Goal: Information Seeking & Learning: Learn about a topic

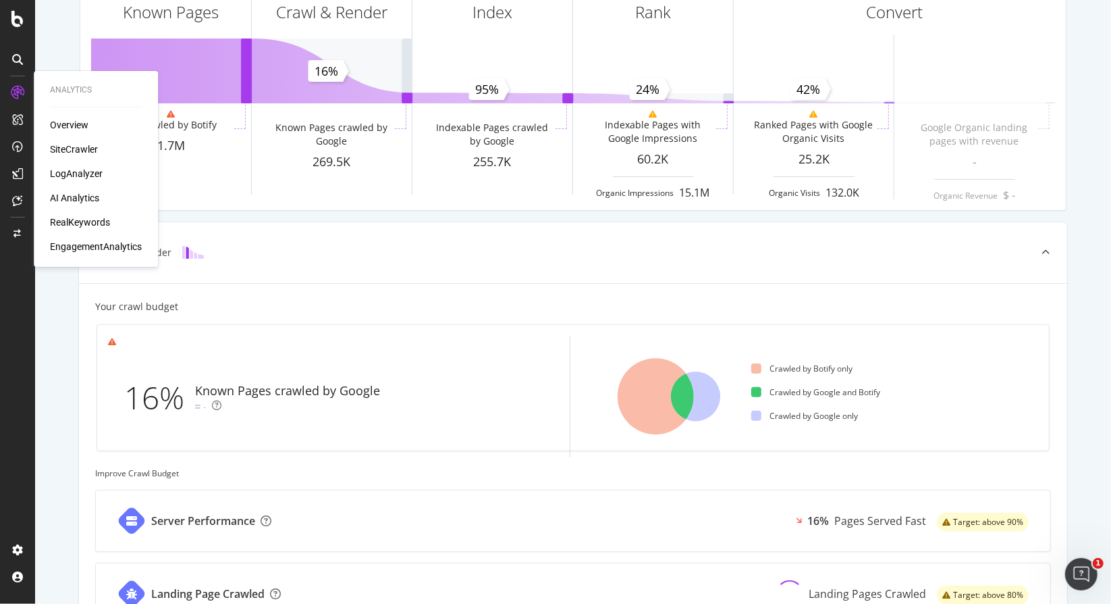
click at [77, 142] on div "SiteCrawler" at bounding box center [74, 149] width 48 height 14
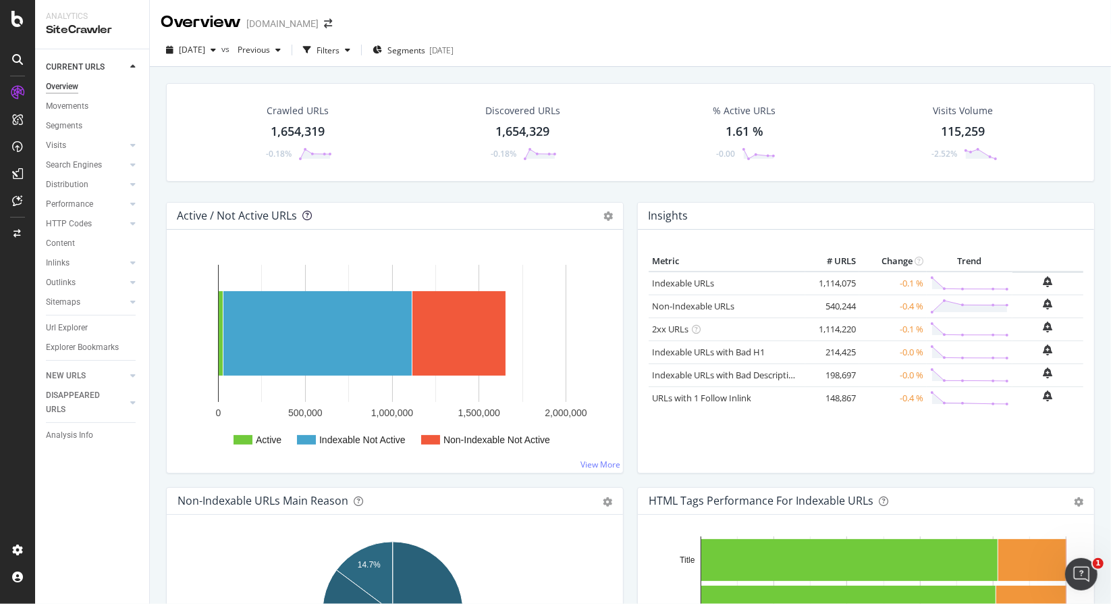
click at [303, 213] on icon at bounding box center [306, 215] width 9 height 9
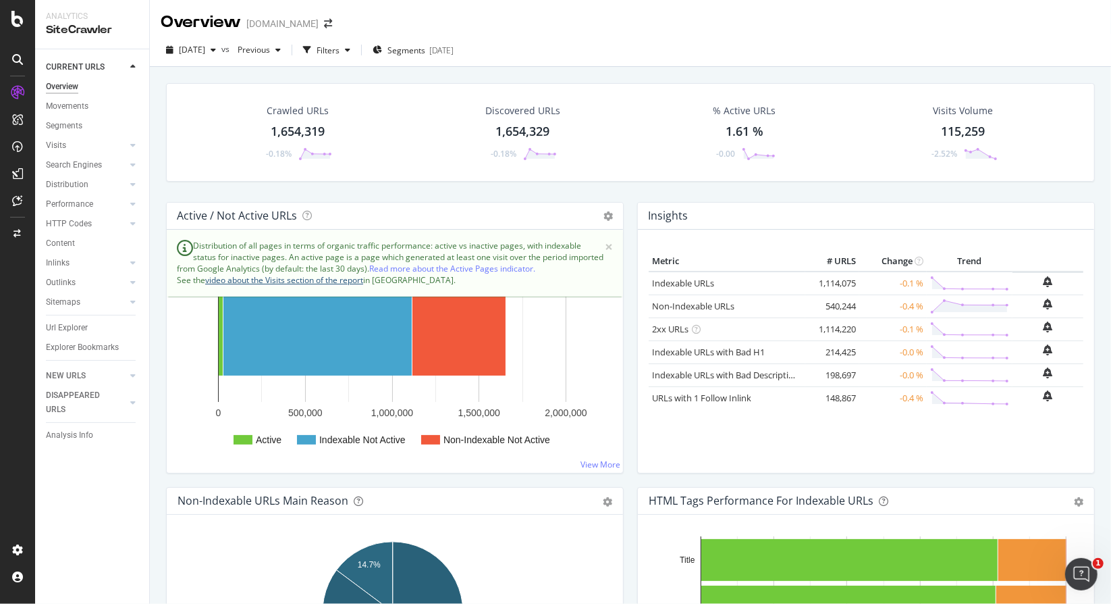
drag, startPoint x: 290, startPoint y: 280, endPoint x: 0, endPoint y: 387, distance: 309.5
drag, startPoint x: 0, startPoint y: 387, endPoint x: 85, endPoint y: 512, distance: 151.7
click at [85, 512] on div "CURRENT URLS Overview Movements Segments Visits Analysis Orphan URLs Search Eng…" at bounding box center [92, 326] width 114 height 554
click at [64, 140] on div "Visits" at bounding box center [56, 145] width 20 height 14
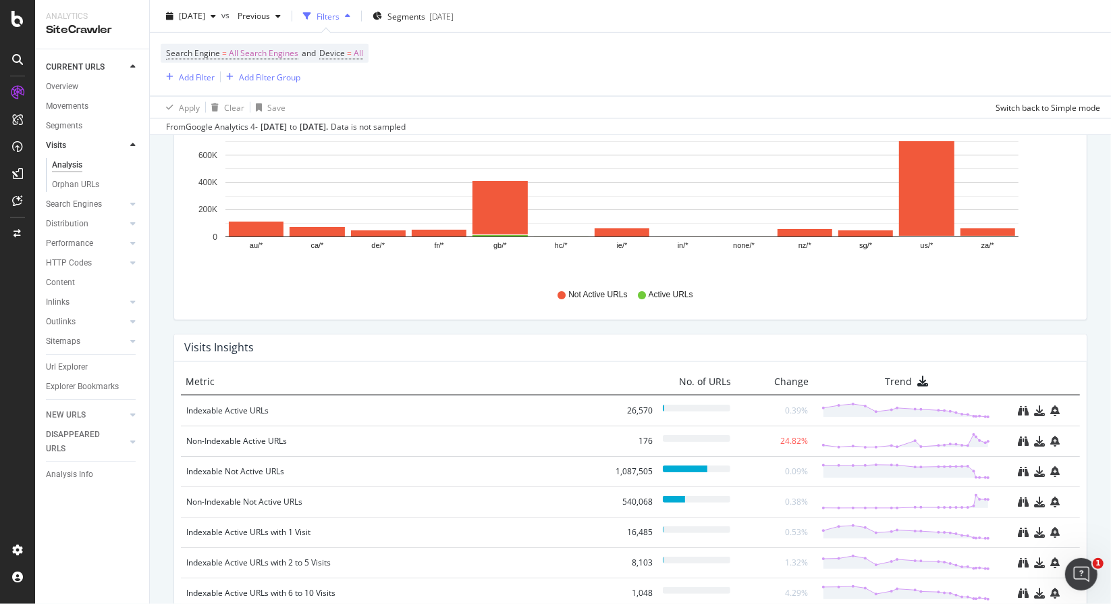
scroll to position [1263, 0]
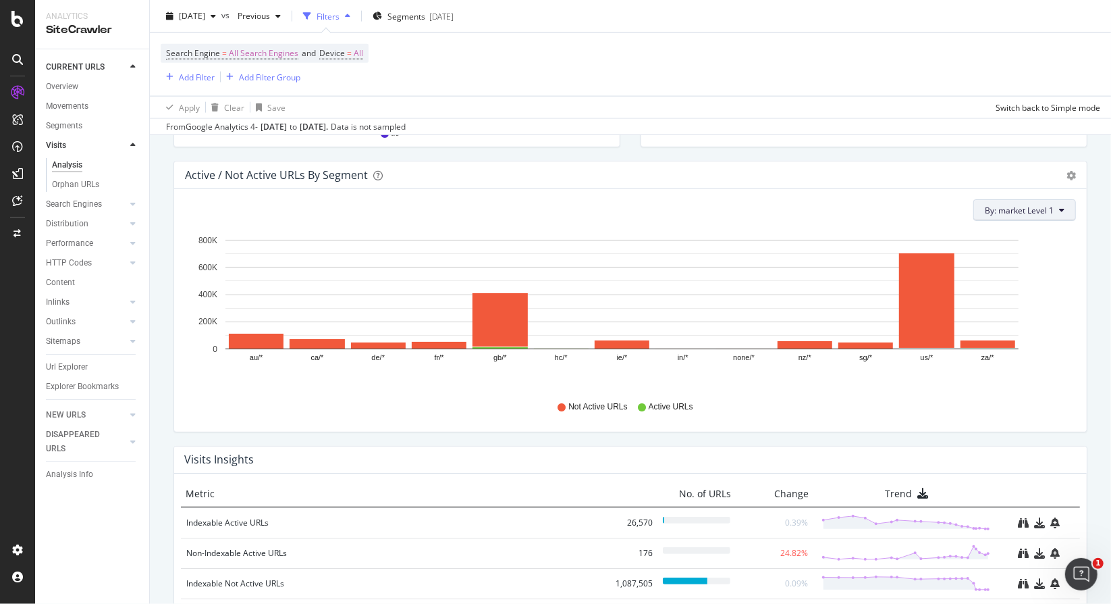
click at [1021, 199] on button "By: market Level 1" at bounding box center [1025, 210] width 103 height 22
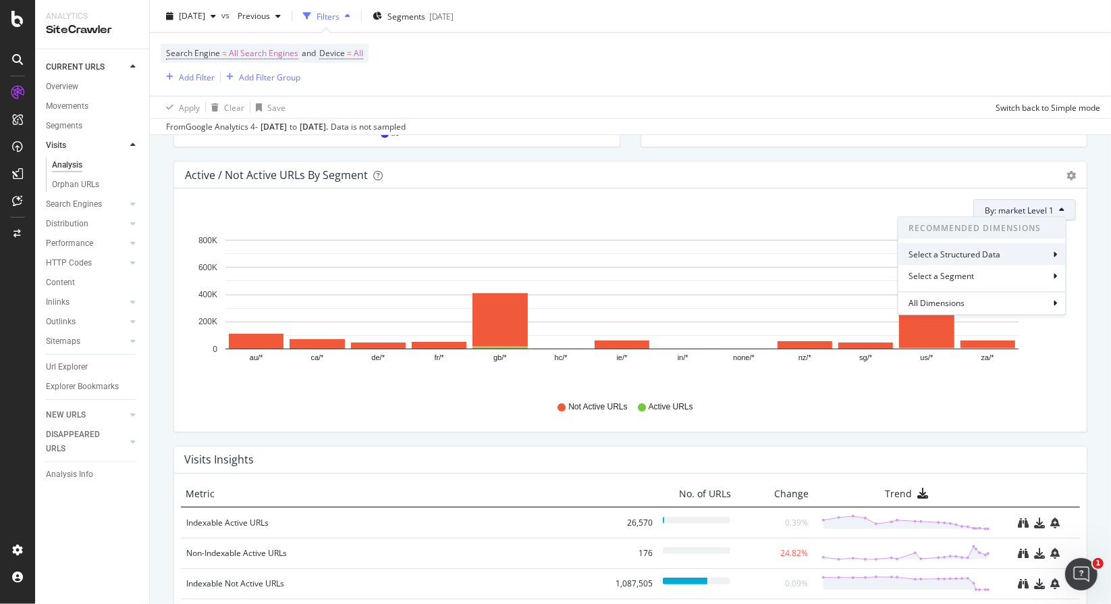
click at [993, 256] on div "Select a Structured Data" at bounding box center [956, 253] width 95 height 11
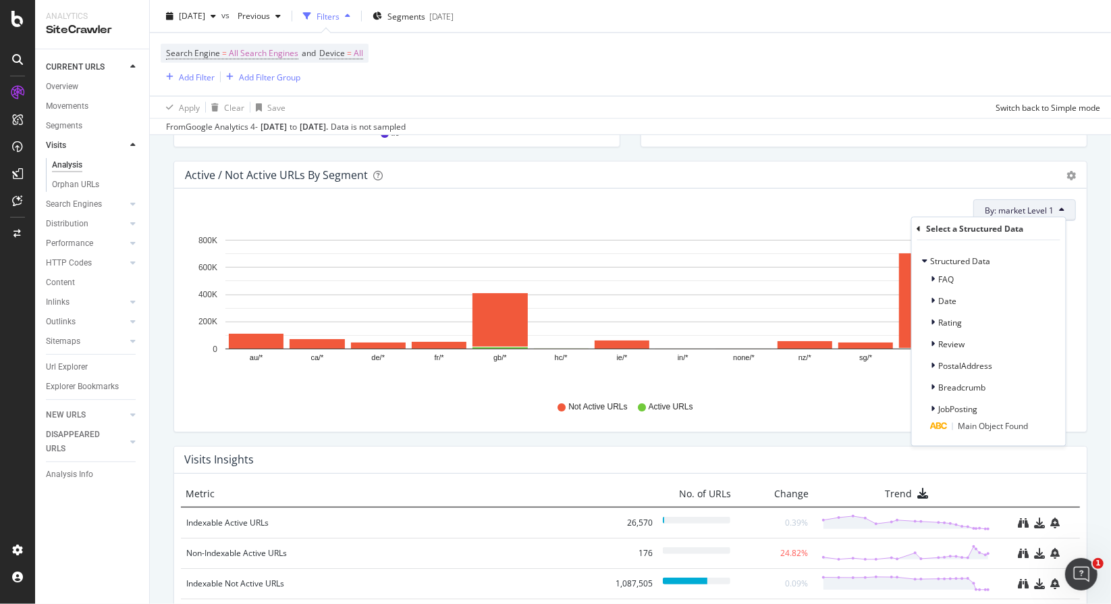
click at [926, 230] on div "Select a Structured Data" at bounding box center [989, 228] width 143 height 23
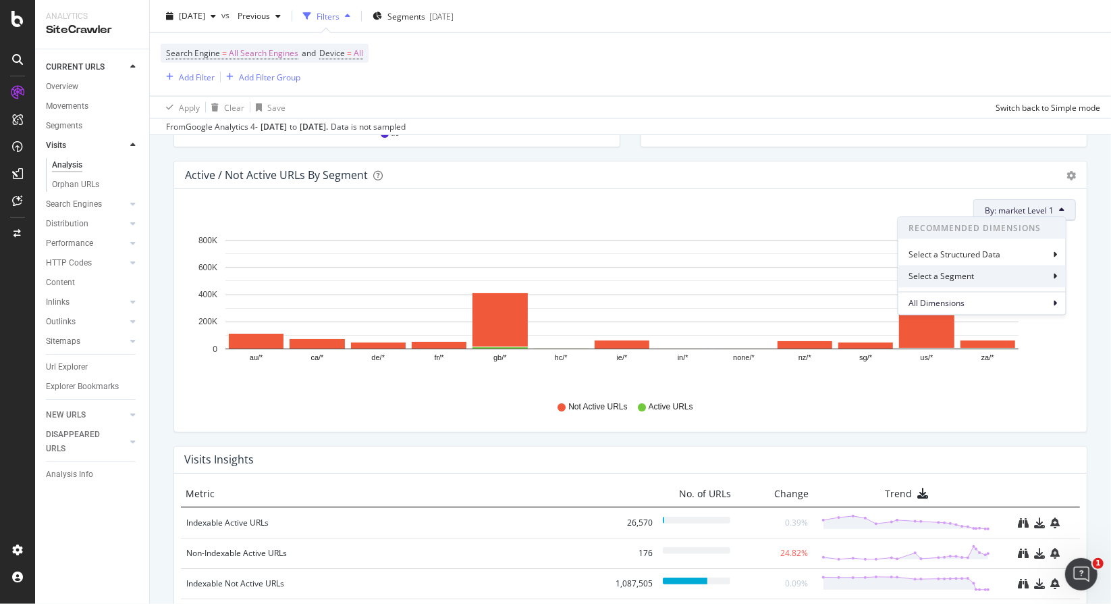
click at [942, 277] on div "Select a Segment" at bounding box center [943, 276] width 68 height 11
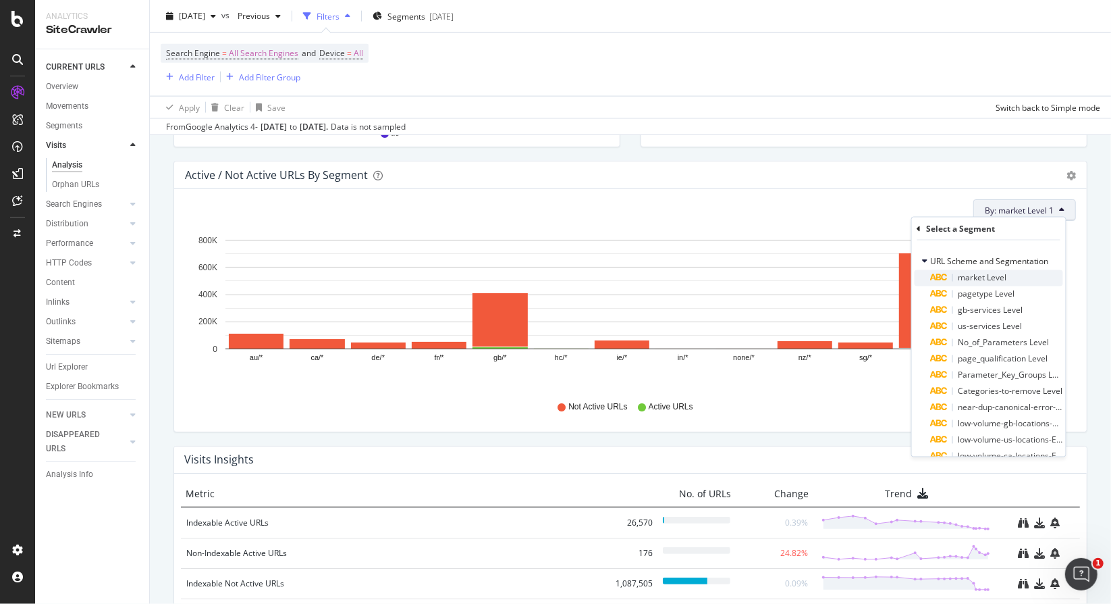
click at [945, 277] on icon at bounding box center [939, 278] width 18 height 8
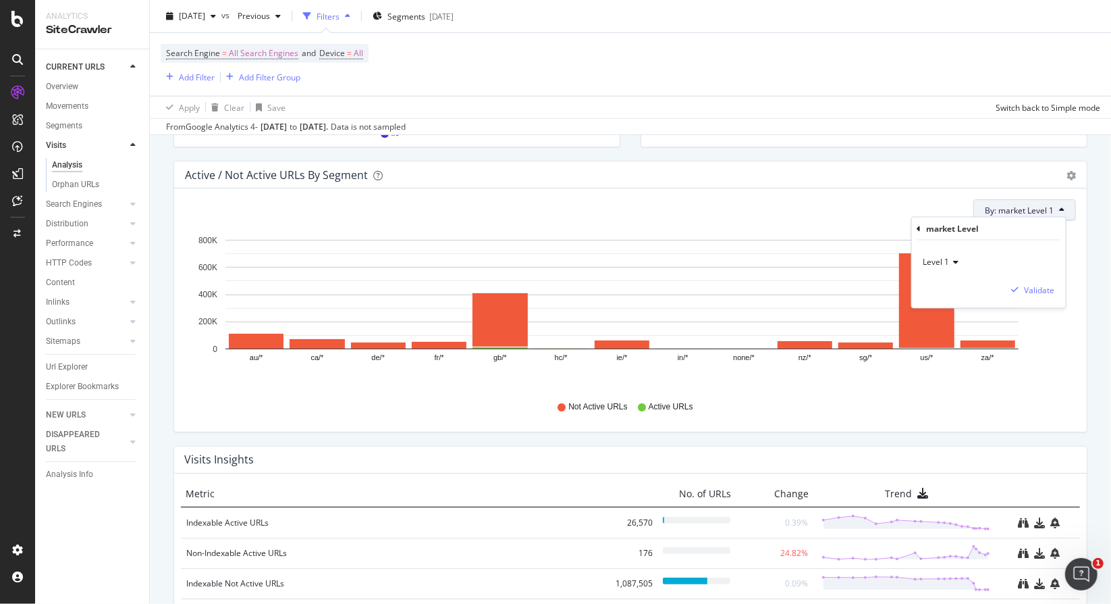
click at [955, 269] on div "Level 1" at bounding box center [989, 262] width 132 height 22
click at [958, 306] on div "Level 2" at bounding box center [998, 307] width 144 height 18
click at [1037, 290] on div "Validate" at bounding box center [1040, 289] width 30 height 11
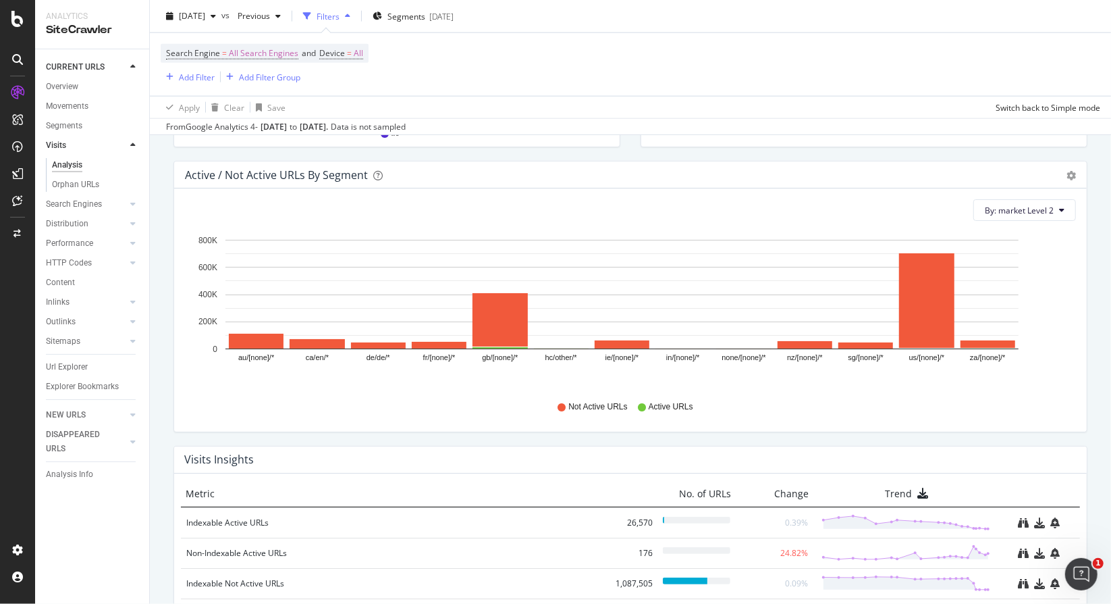
click at [396, 124] on div "From Google Analytics 4 - [DATE] to [DATE] . Data is not sampled" at bounding box center [286, 127] width 240 height 12
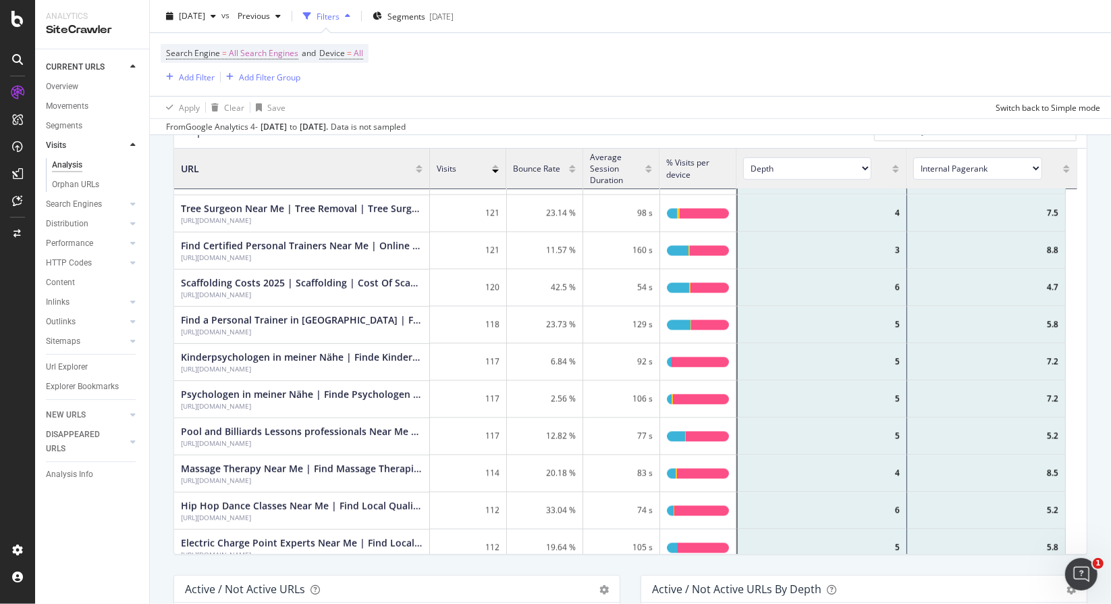
scroll to position [270, 0]
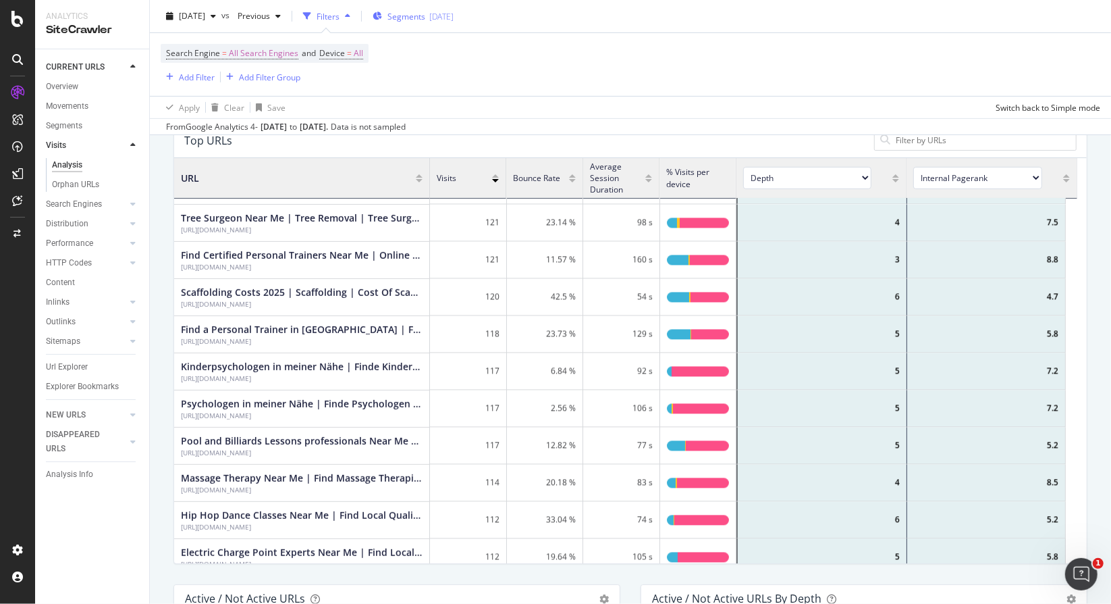
click at [429, 9] on div "Segments [DATE]" at bounding box center [413, 16] width 81 height 20
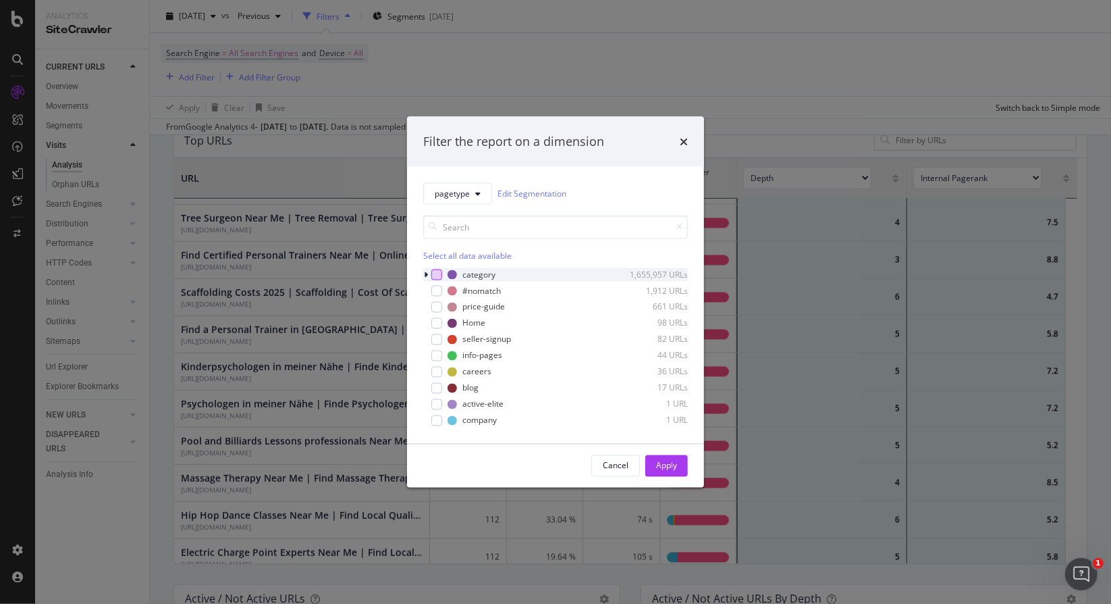
click at [442, 269] on div "modal" at bounding box center [436, 274] width 11 height 11
click at [651, 467] on button "Apply" at bounding box center [666, 465] width 43 height 22
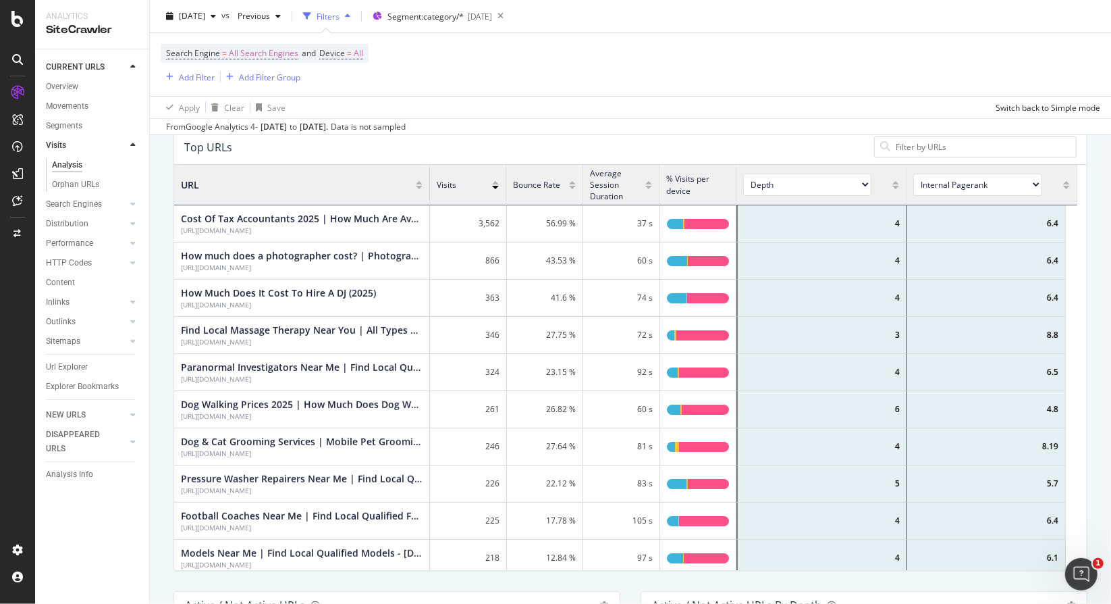
click at [817, 188] on select "Depth Is Indexable Non-Indexable Reason is Non-Self Canonical Tag No. of Words …" at bounding box center [807, 185] width 128 height 22
click at [782, 140] on div "Top URLs" at bounding box center [525, 147] width 683 height 14
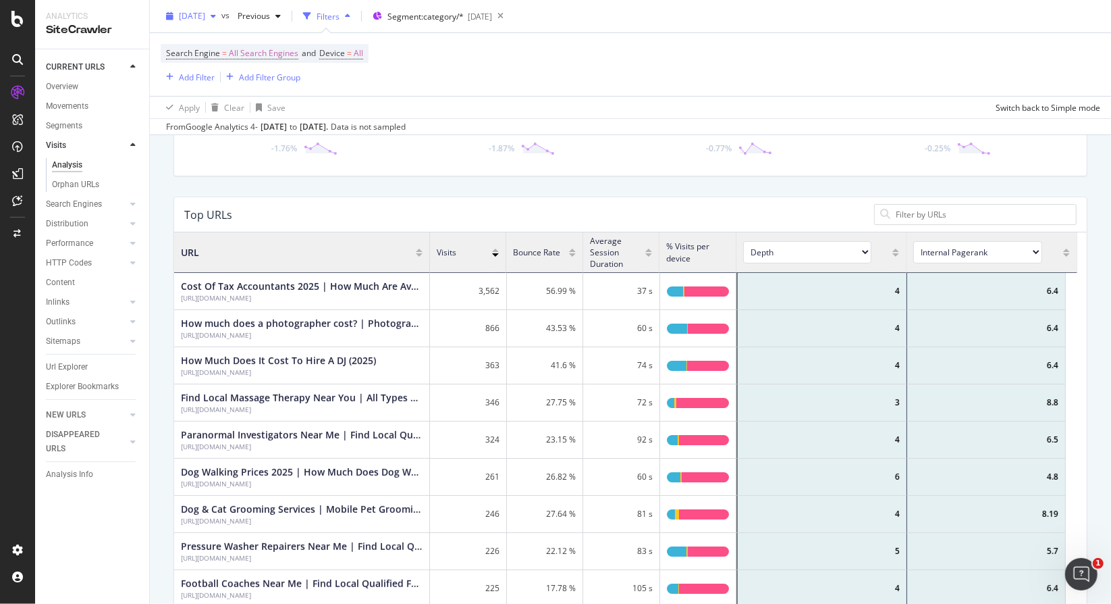
click at [205, 14] on span "[DATE]" at bounding box center [192, 15] width 26 height 11
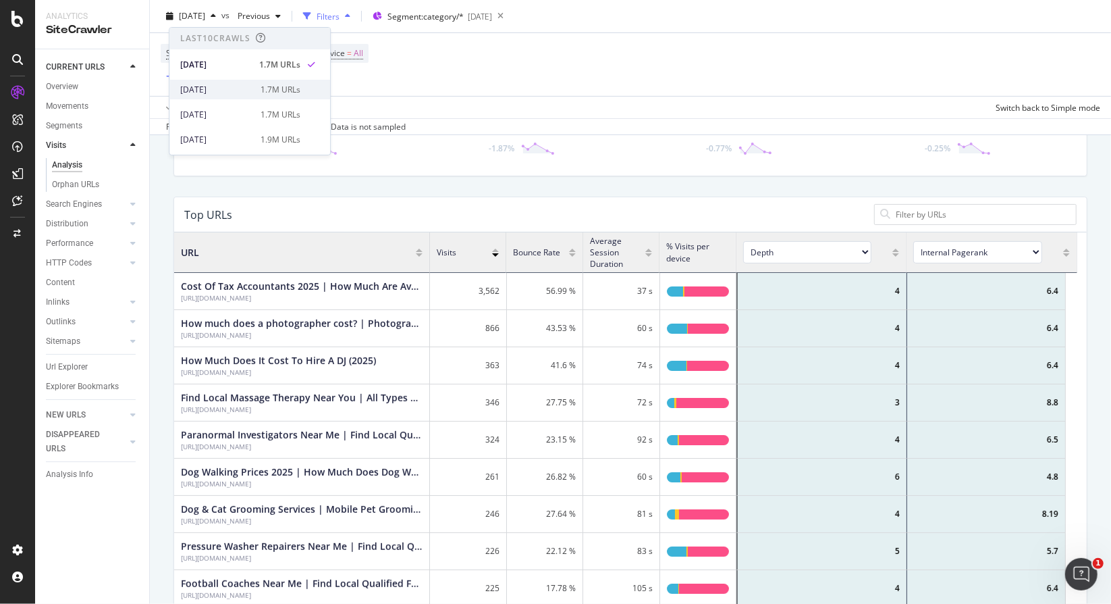
click at [214, 90] on div "[DATE]" at bounding box center [216, 90] width 72 height 12
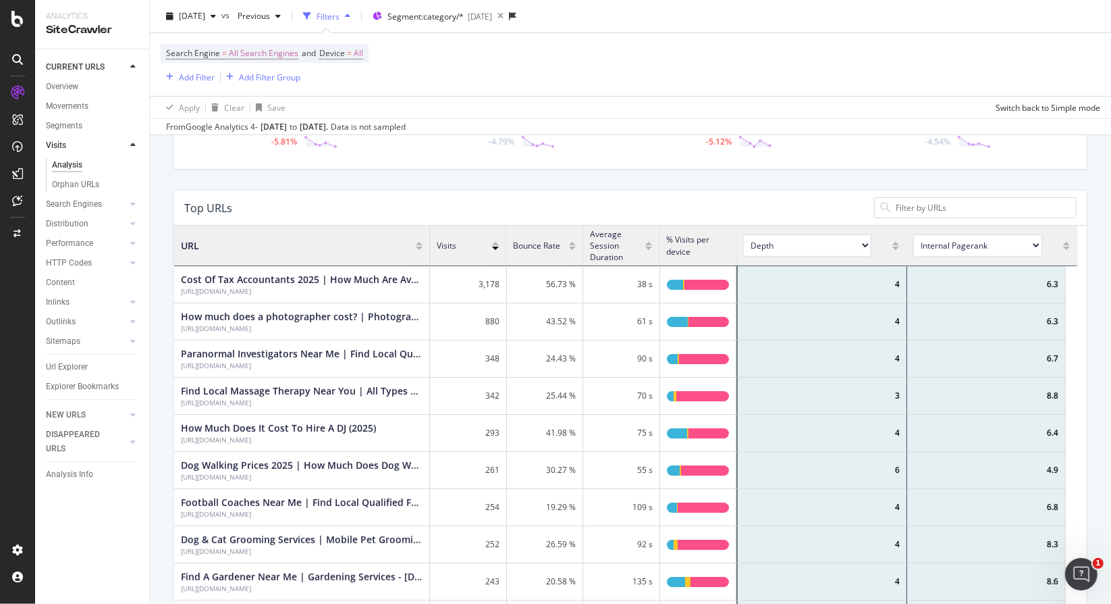
scroll to position [149, 0]
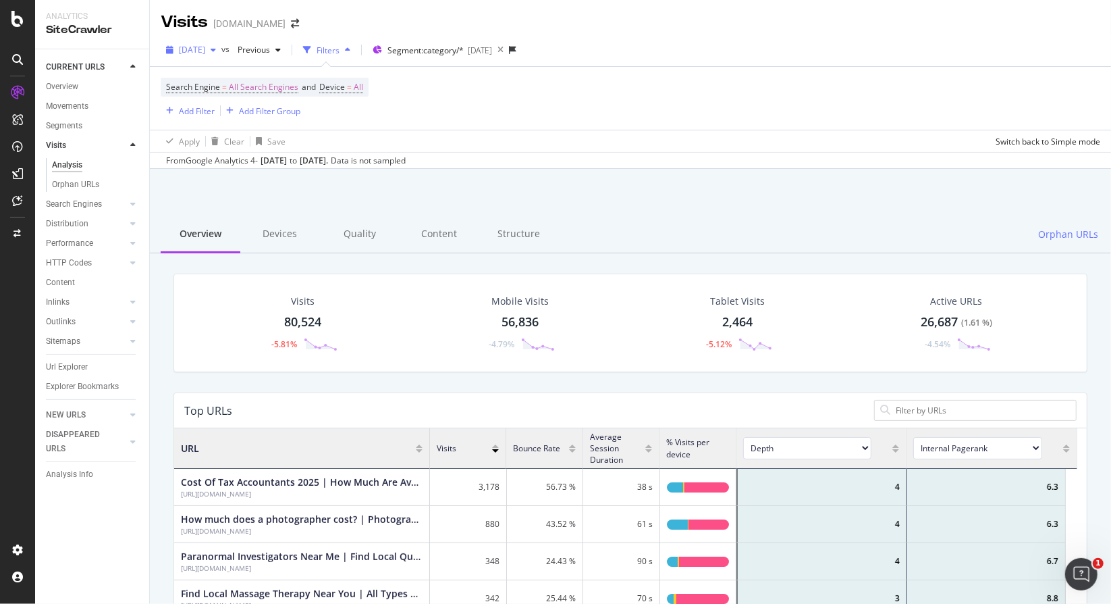
click at [205, 48] on span "[DATE]" at bounding box center [192, 49] width 26 height 11
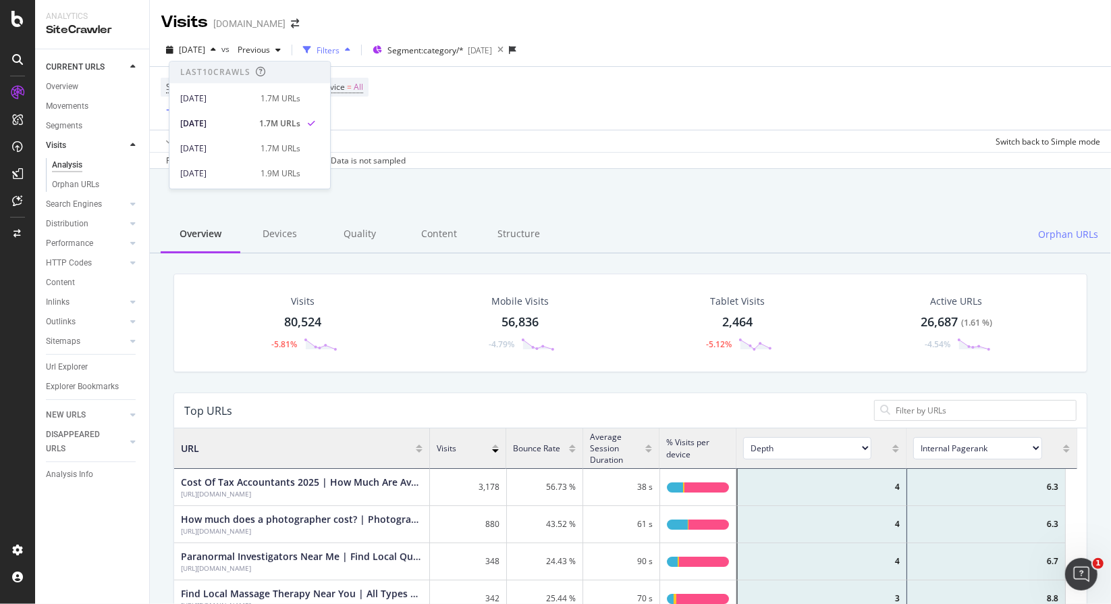
click at [593, 128] on div "Search Engine = All Search Engines and Device = All Add Filter Add Filter Group" at bounding box center [631, 98] width 940 height 63
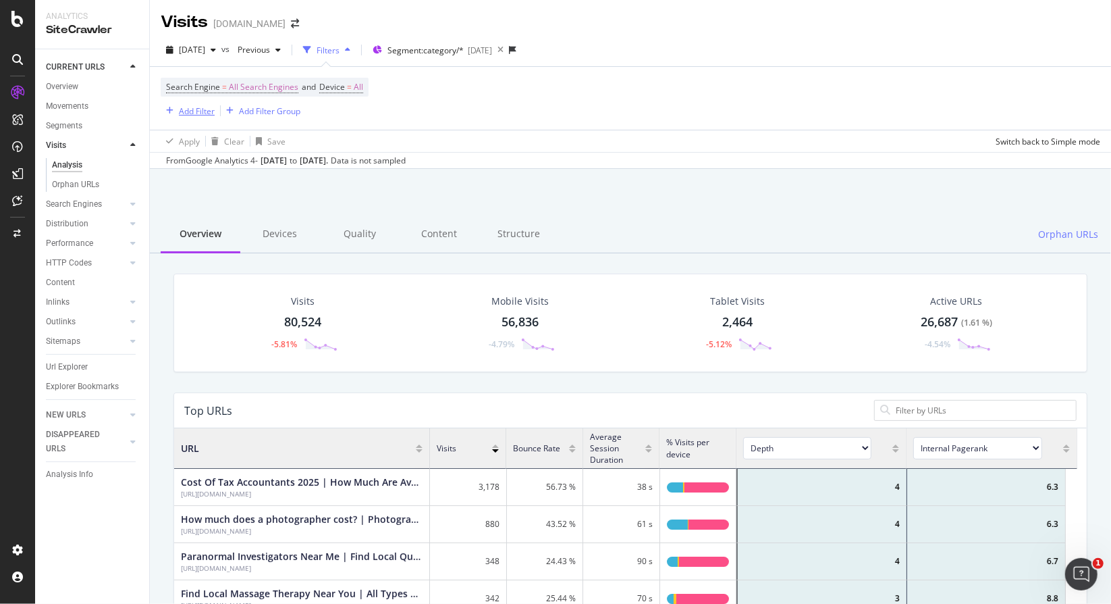
click at [186, 112] on div "Add Filter" at bounding box center [197, 110] width 36 height 11
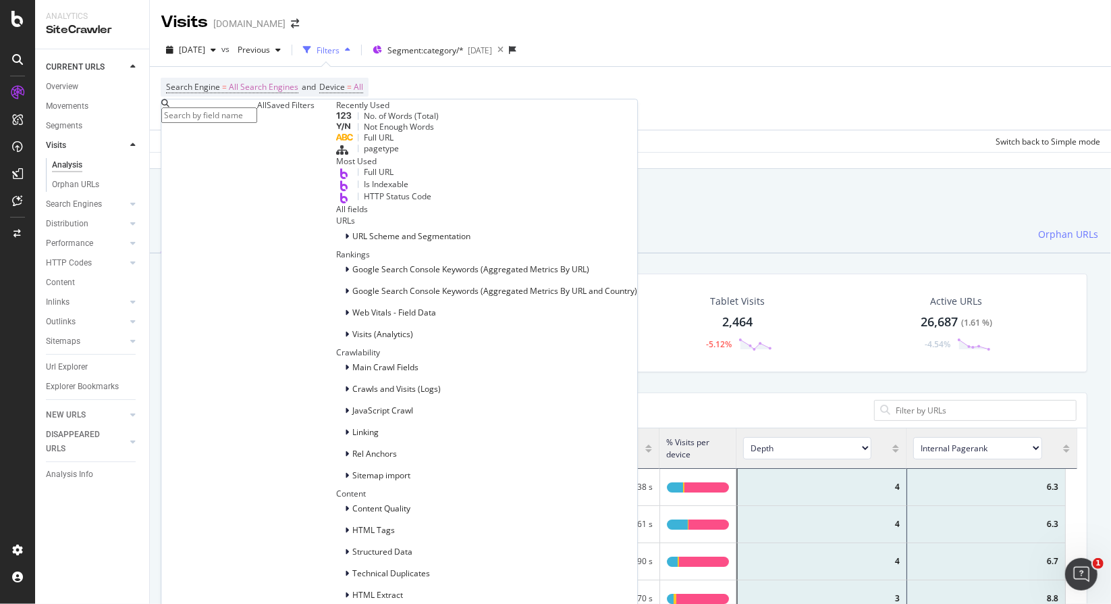
click at [364, 178] on span "Full URL" at bounding box center [379, 172] width 30 height 11
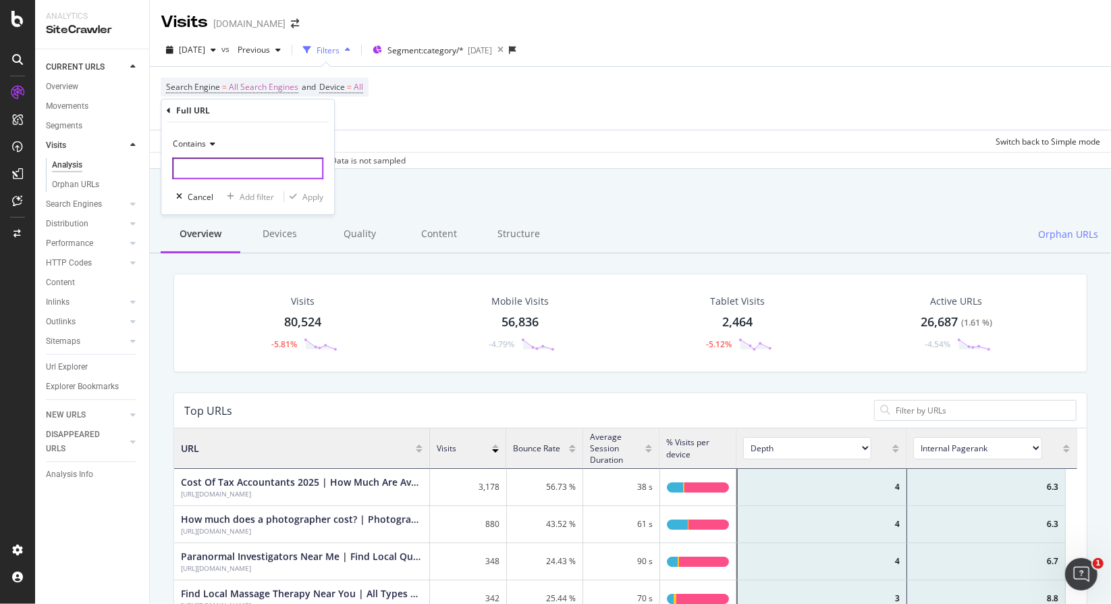
click at [244, 176] on input "text" at bounding box center [247, 168] width 151 height 22
type input "/personal-trainer/"
click at [316, 196] on div "Apply" at bounding box center [312, 196] width 21 height 11
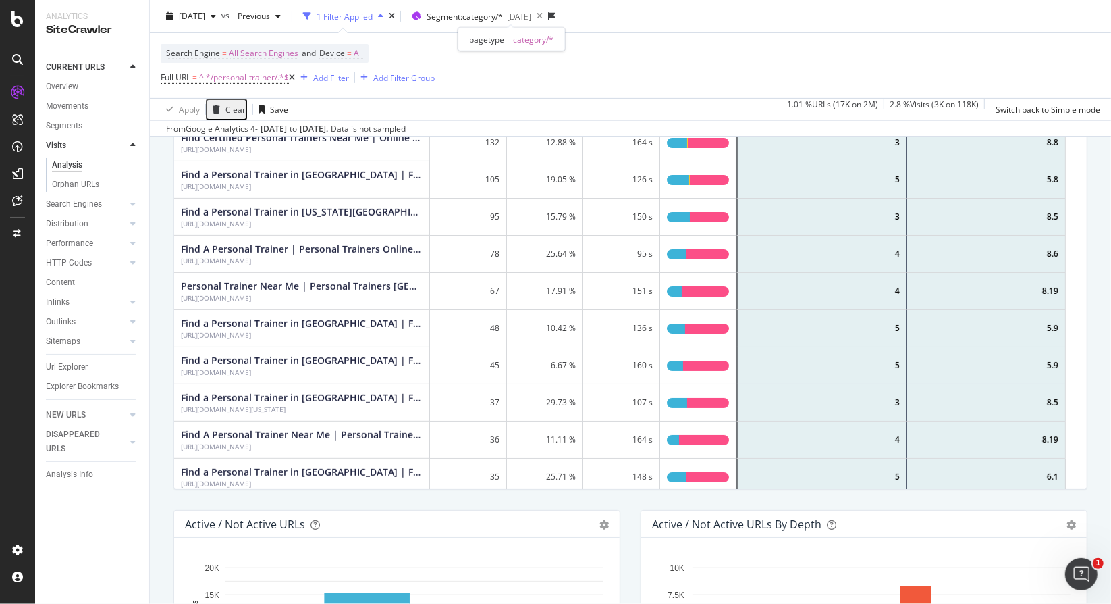
scroll to position [405, 0]
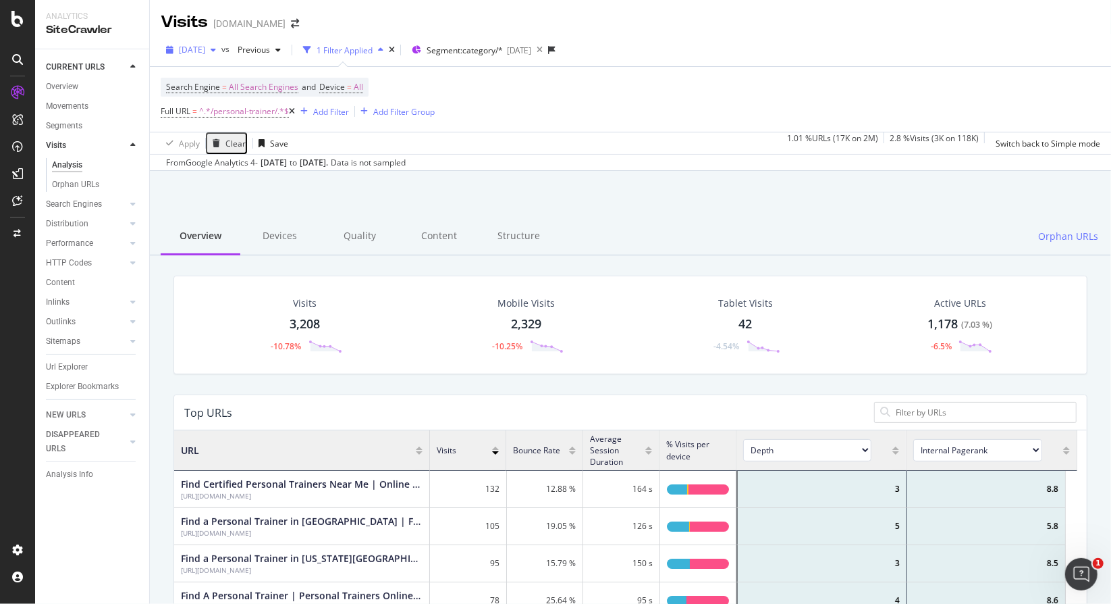
click at [205, 55] on span "[DATE]" at bounding box center [192, 49] width 26 height 11
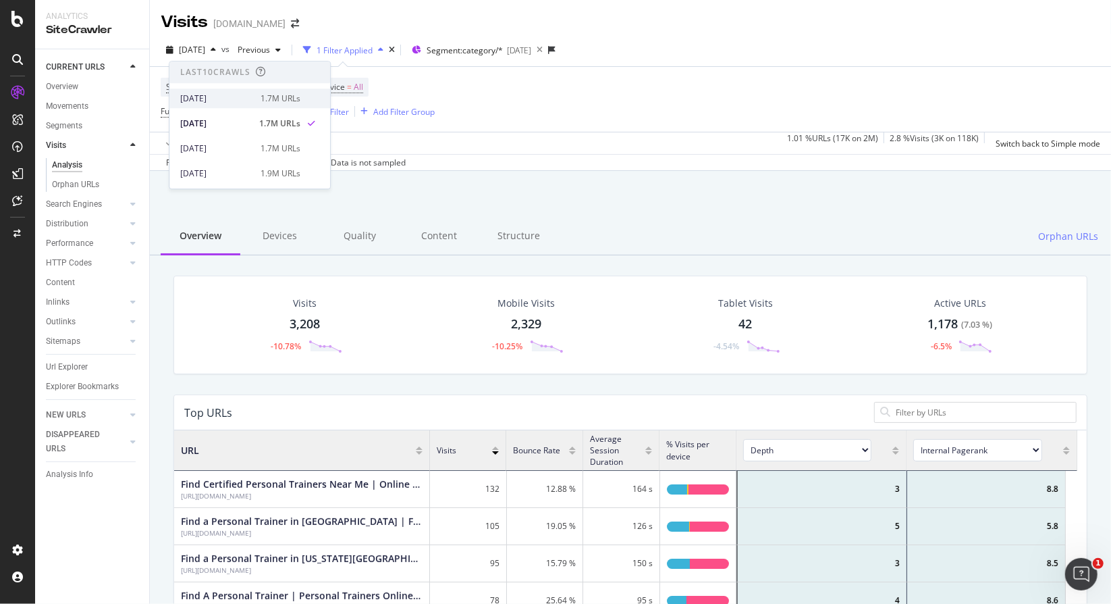
click at [209, 95] on div "[DATE]" at bounding box center [216, 98] width 72 height 12
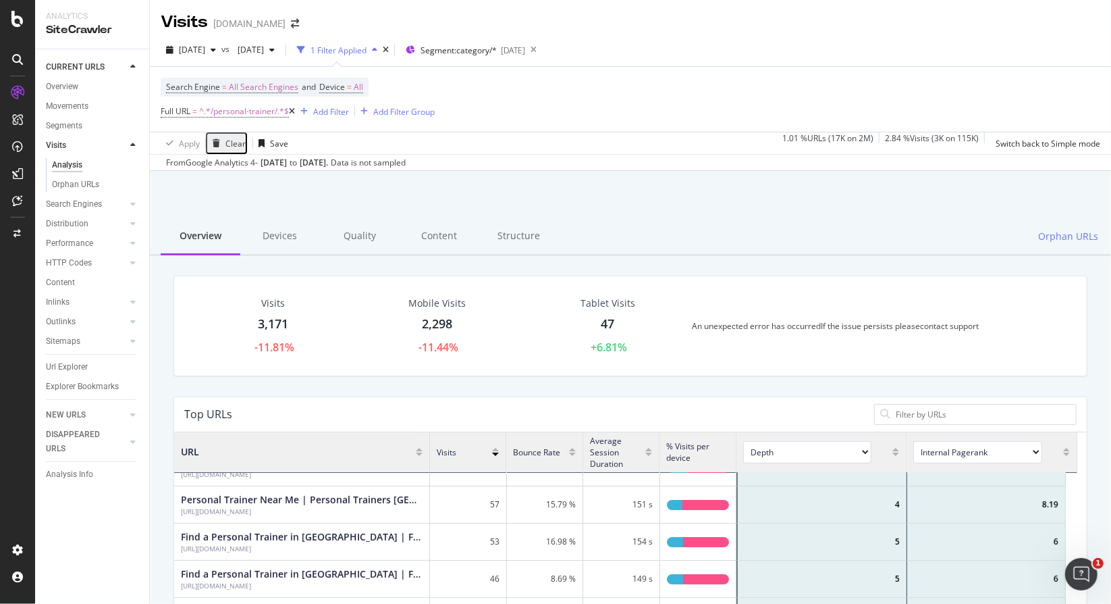
drag, startPoint x: 271, startPoint y: 237, endPoint x: 217, endPoint y: 9, distance: 233.8
click at [271, 237] on div "Devices" at bounding box center [280, 236] width 80 height 37
click at [208, 237] on div "Overview" at bounding box center [201, 236] width 80 height 37
